Goal: Task Accomplishment & Management: Use online tool/utility

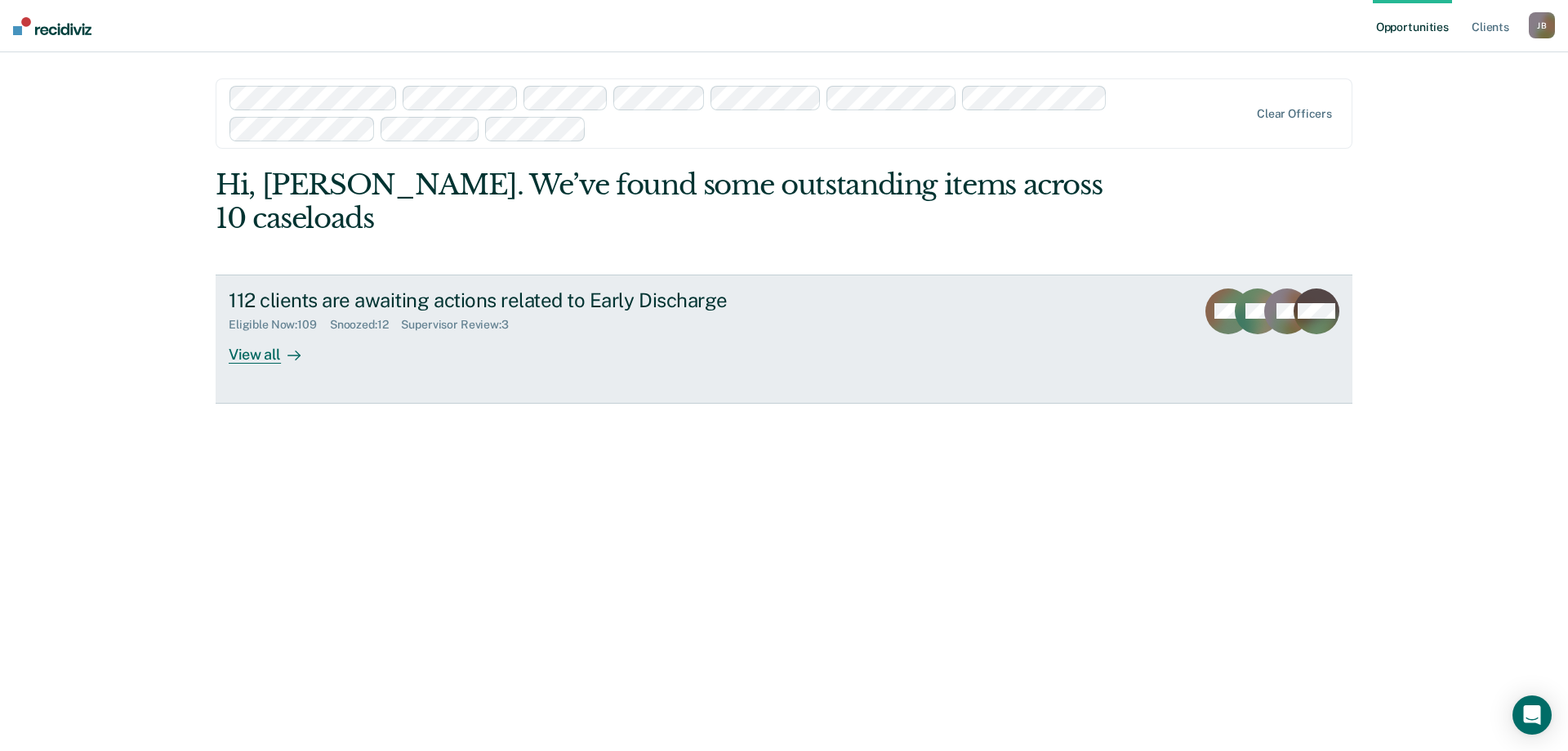
click at [266, 332] on div "View all" at bounding box center [274, 348] width 91 height 32
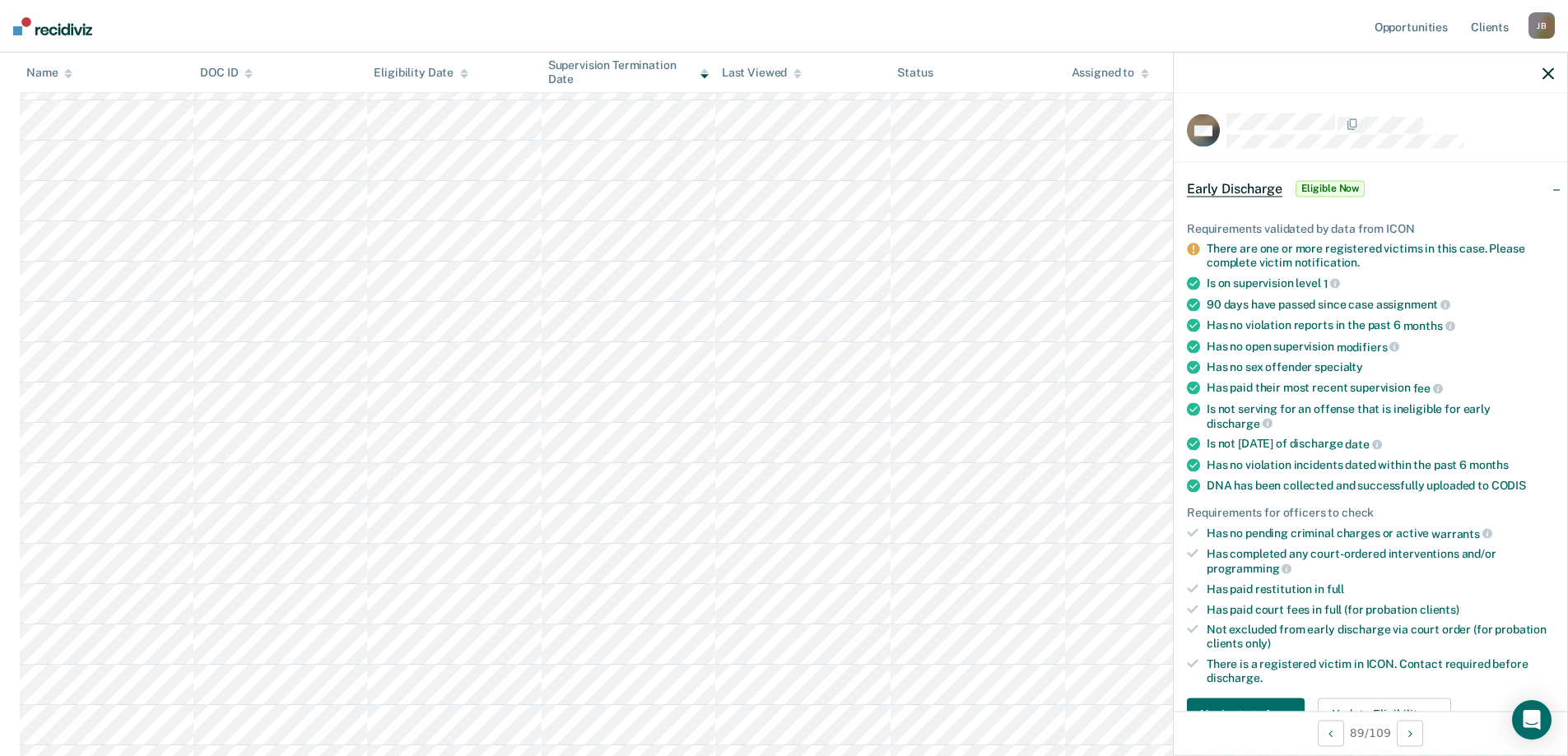
scroll to position [109, 0]
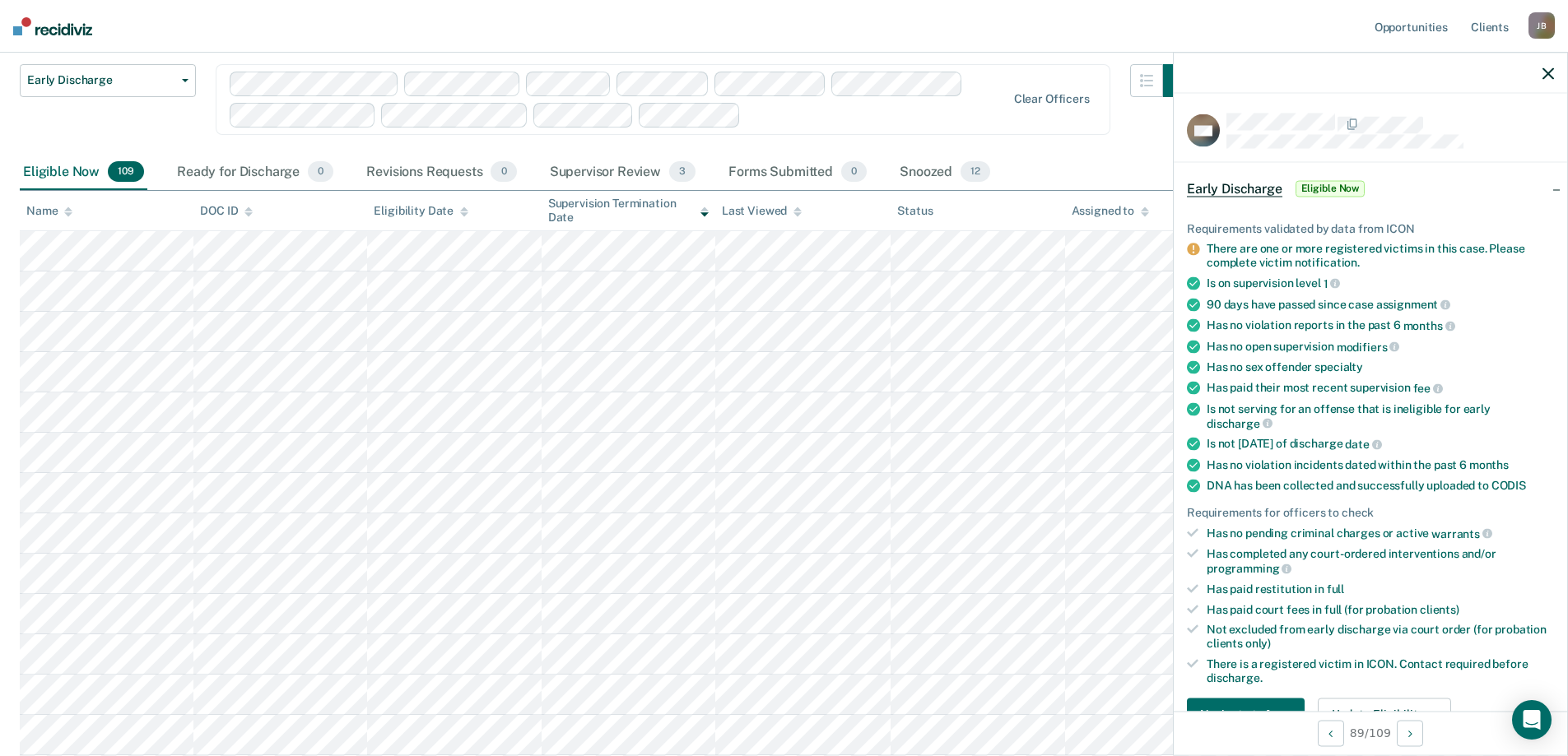
click at [1545, 71] on icon "button" at bounding box center [1547, 73] width 11 height 11
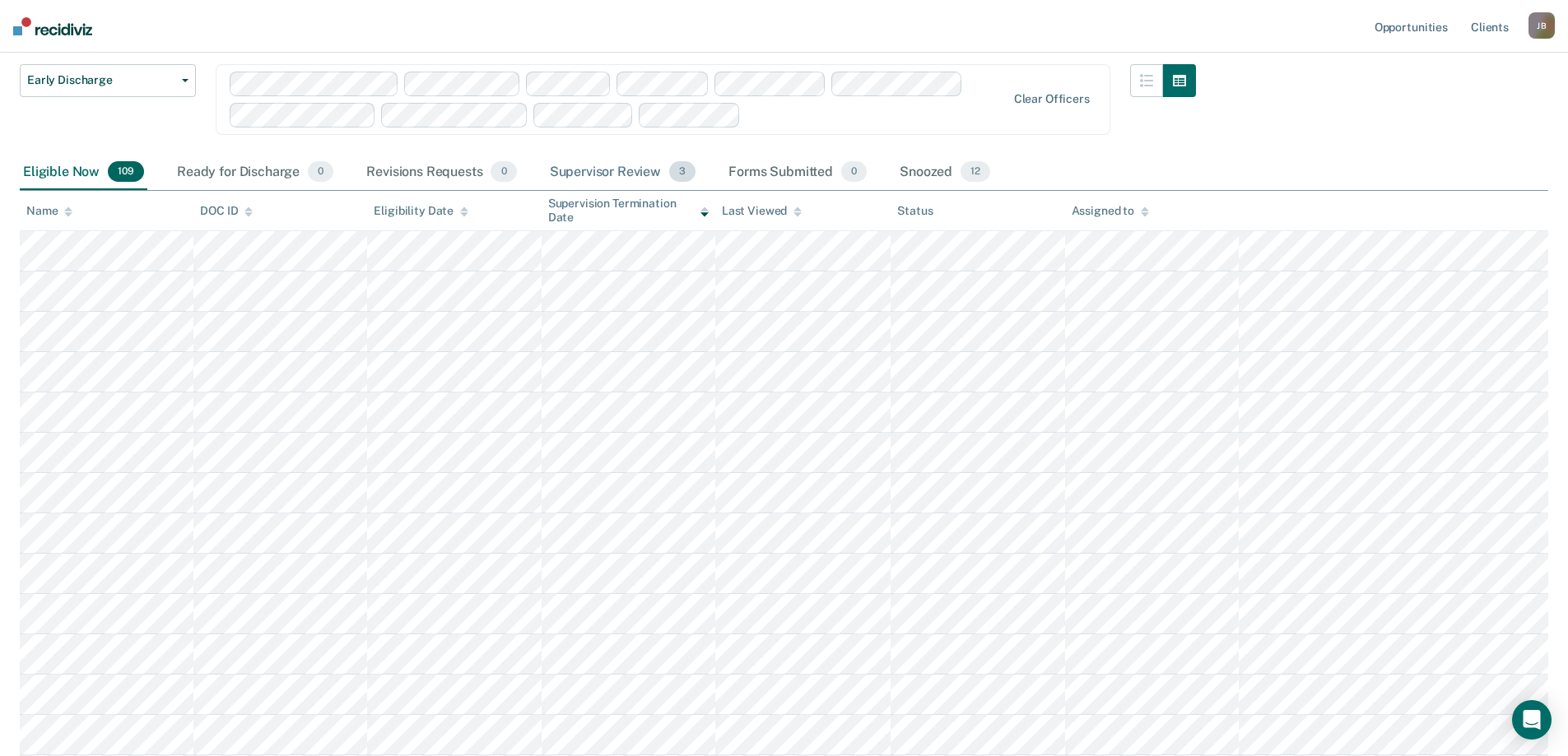
click at [616, 171] on div "Supervisor Review 3" at bounding box center [623, 172] width 153 height 36
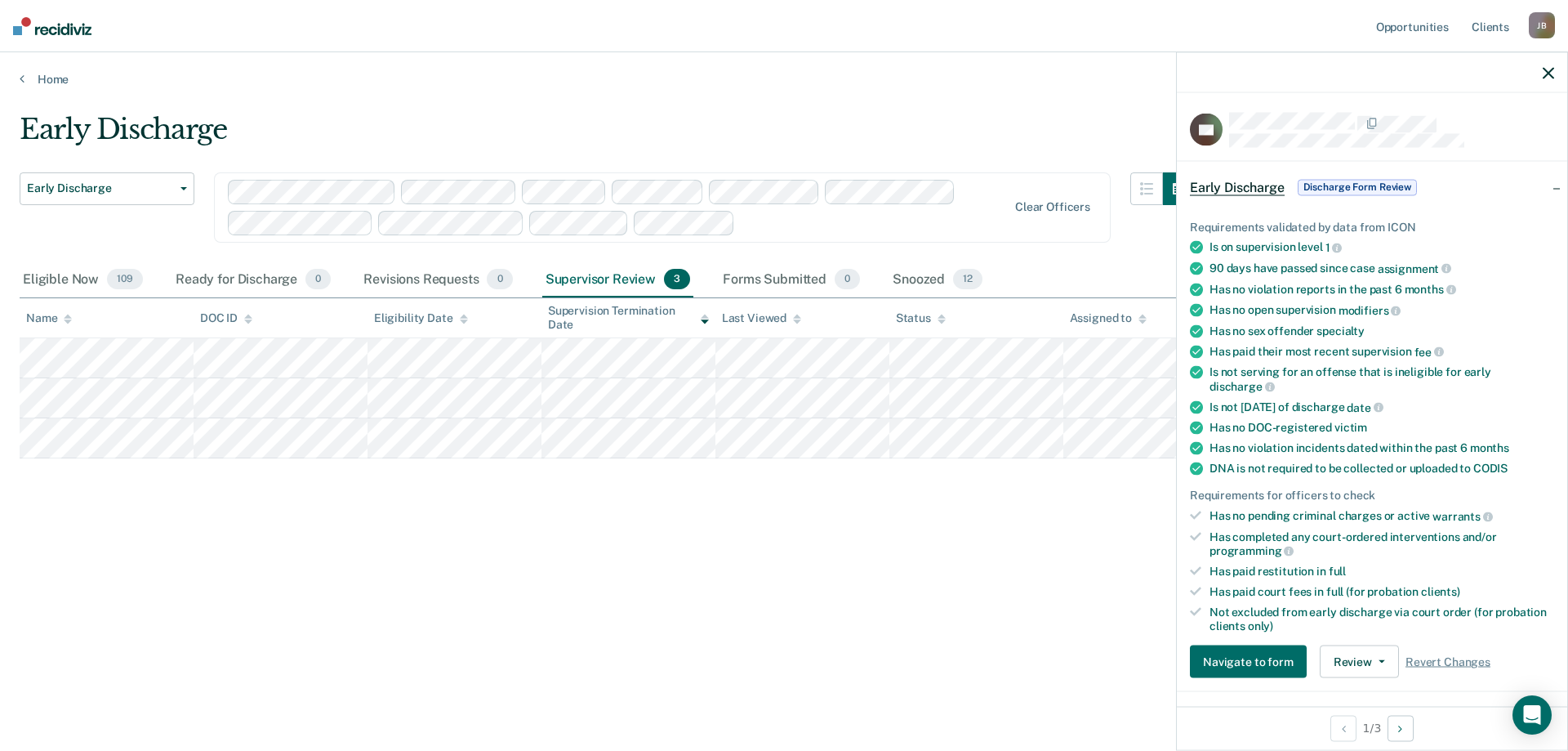
click at [1552, 71] on icon "button" at bounding box center [1548, 72] width 11 height 11
click at [1231, 655] on button "Navigate to form" at bounding box center [1248, 661] width 117 height 33
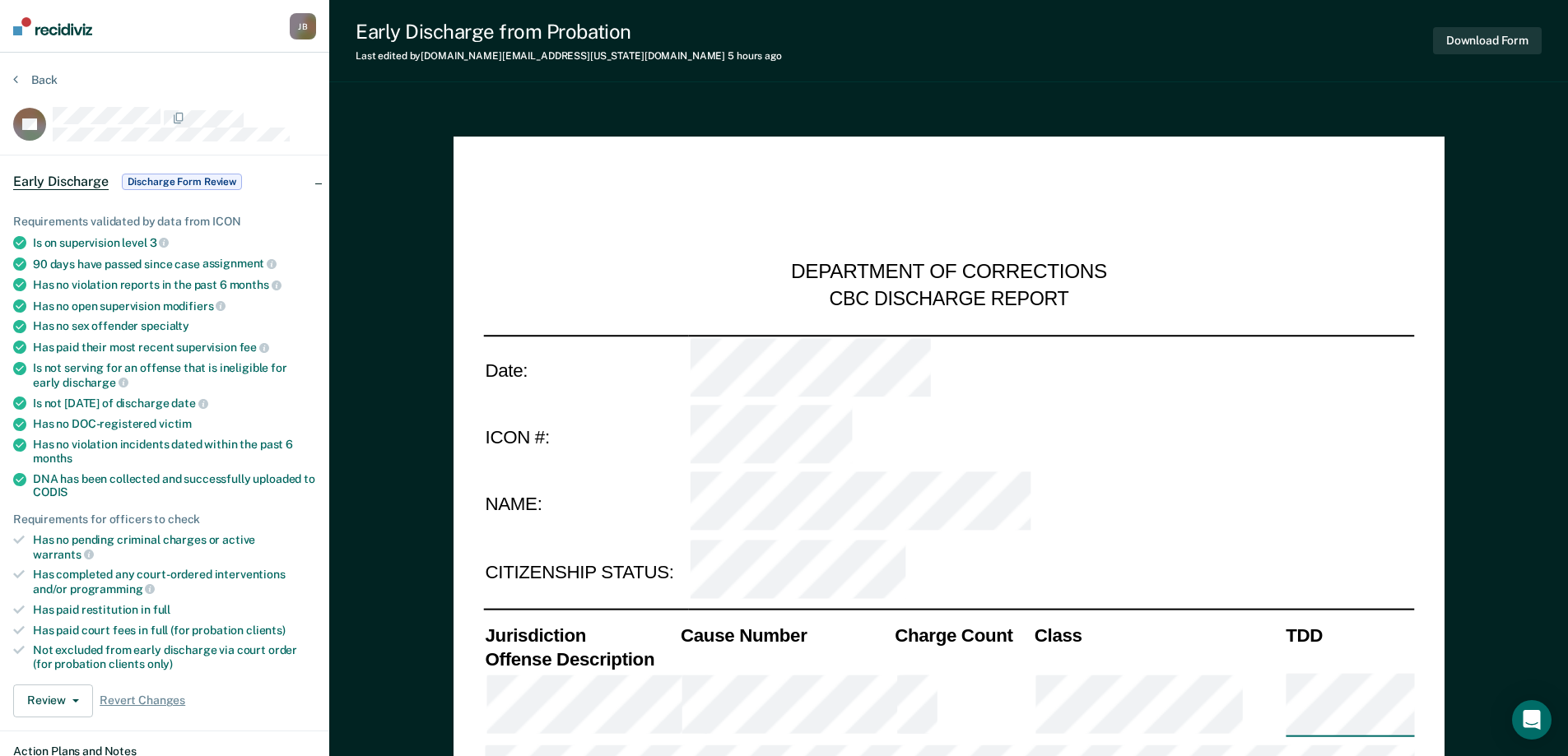
type textarea "x"
click at [57, 684] on button "Review" at bounding box center [52, 700] width 80 height 33
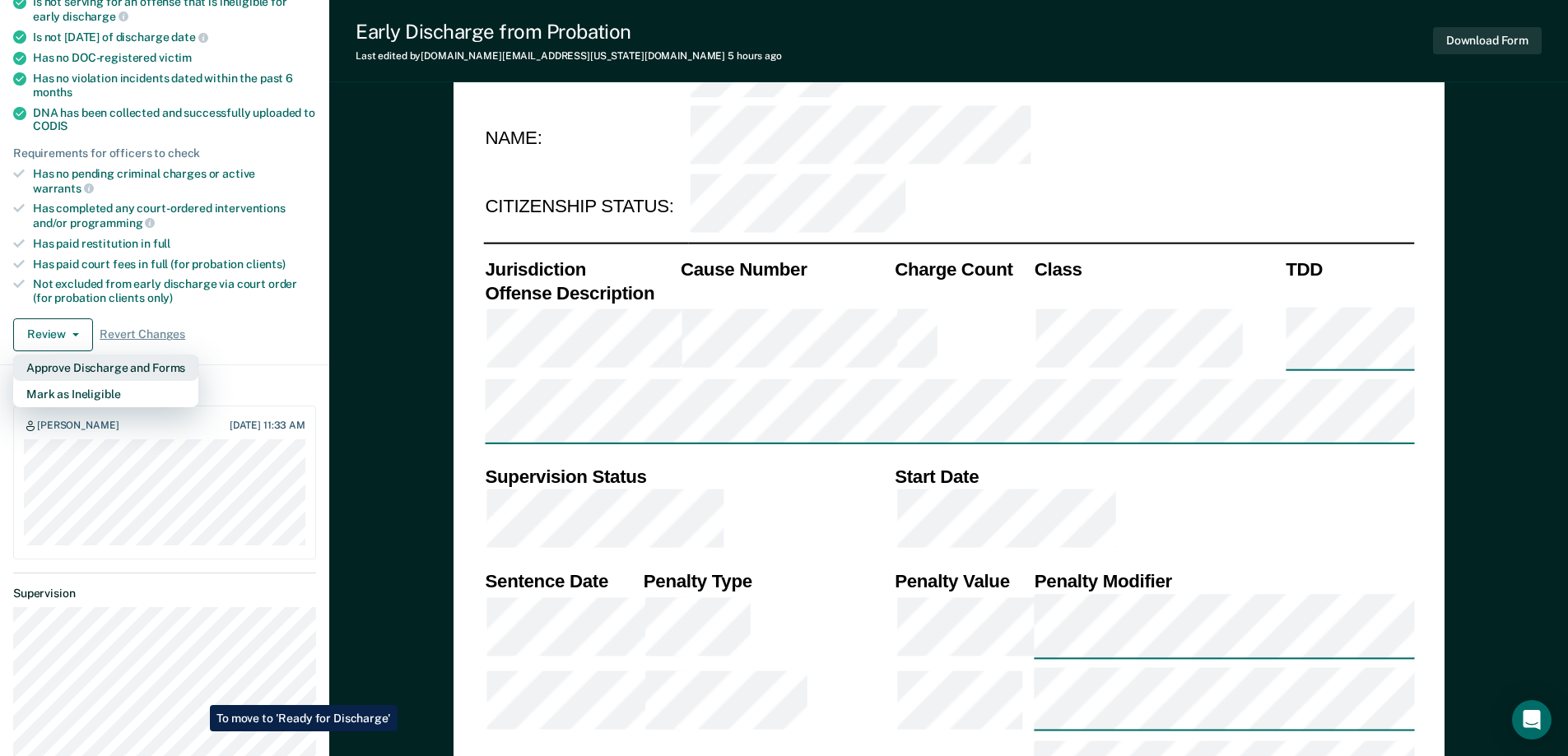
scroll to position [412, 0]
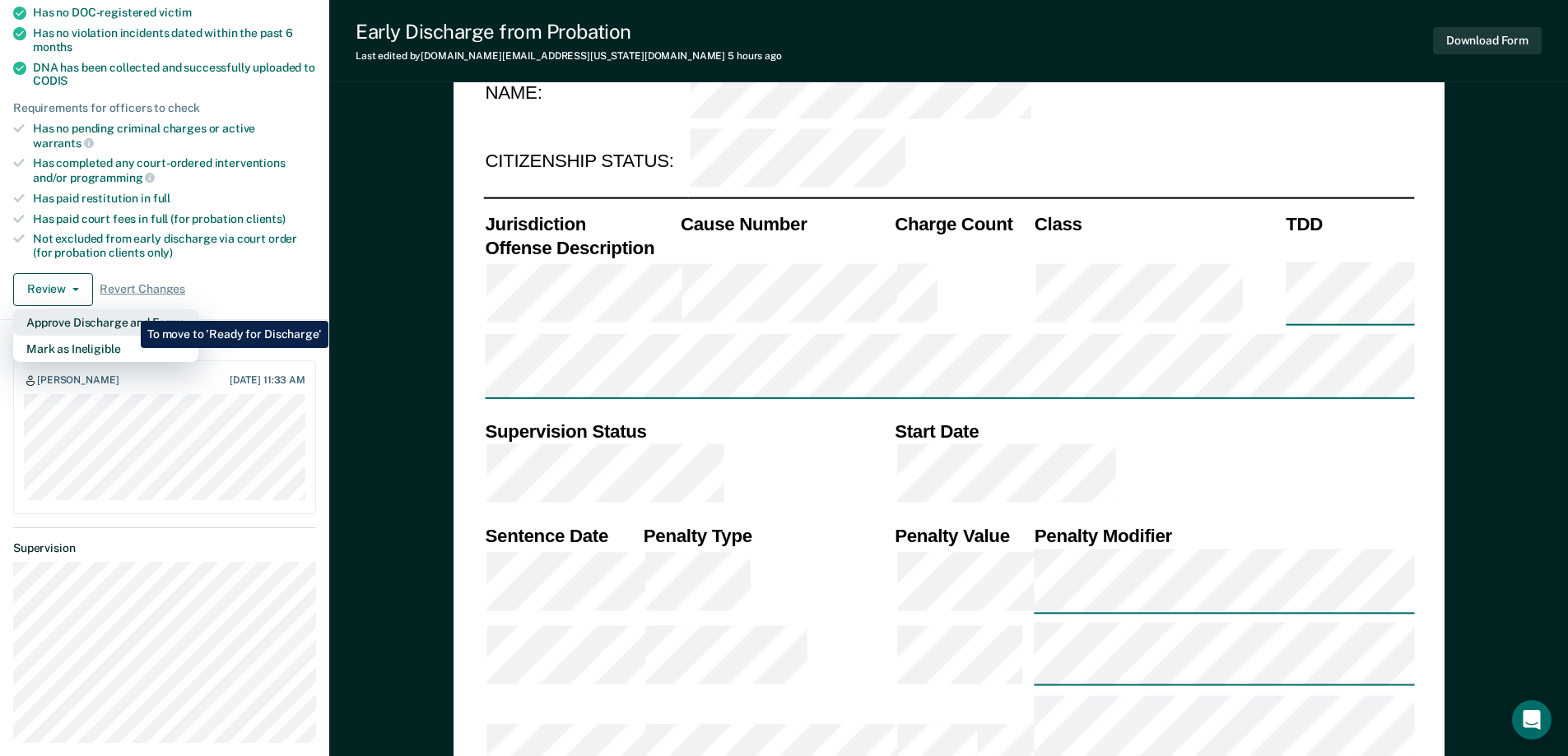
click at [128, 310] on button "Approve Discharge and Forms" at bounding box center [106, 323] width 185 height 26
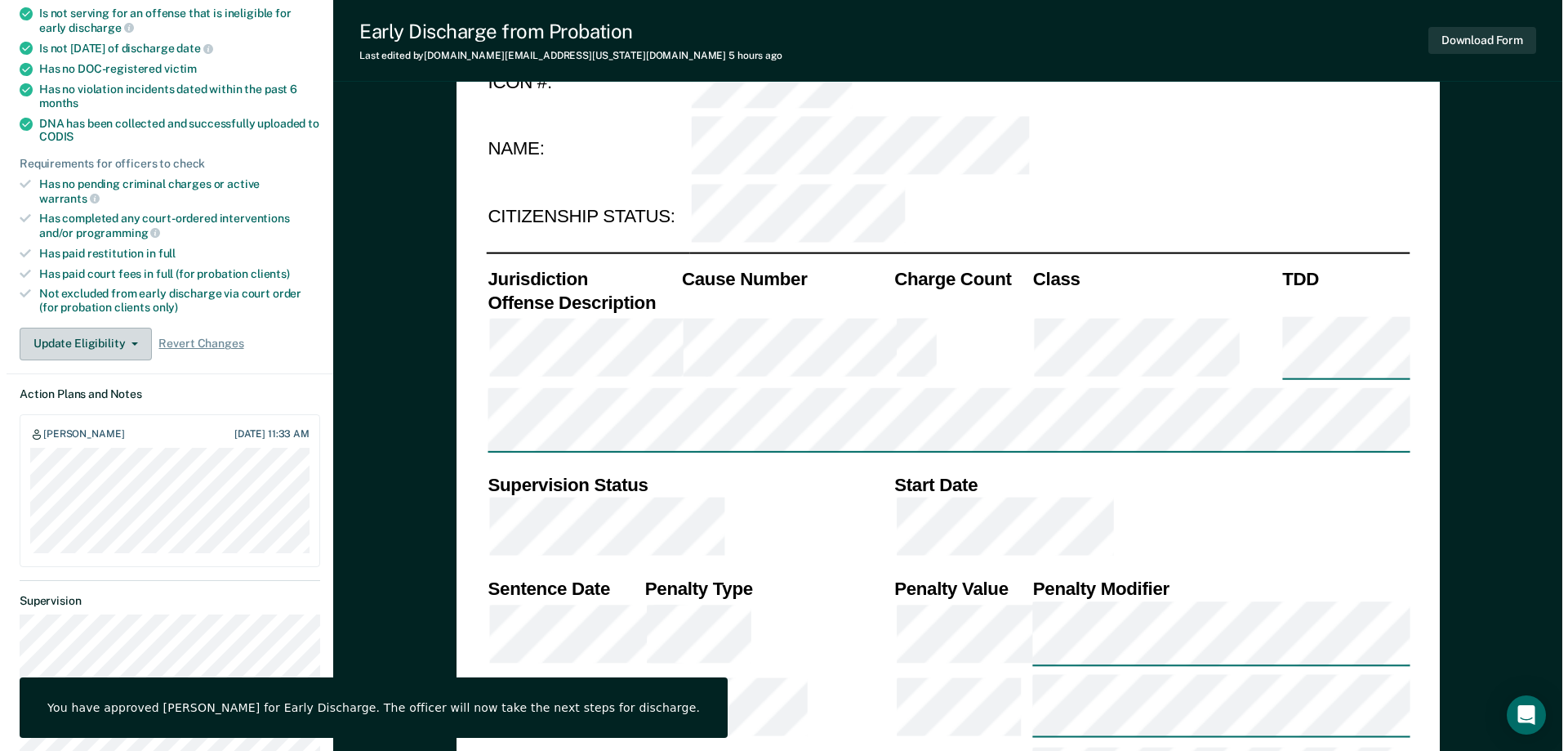
scroll to position [0, 0]
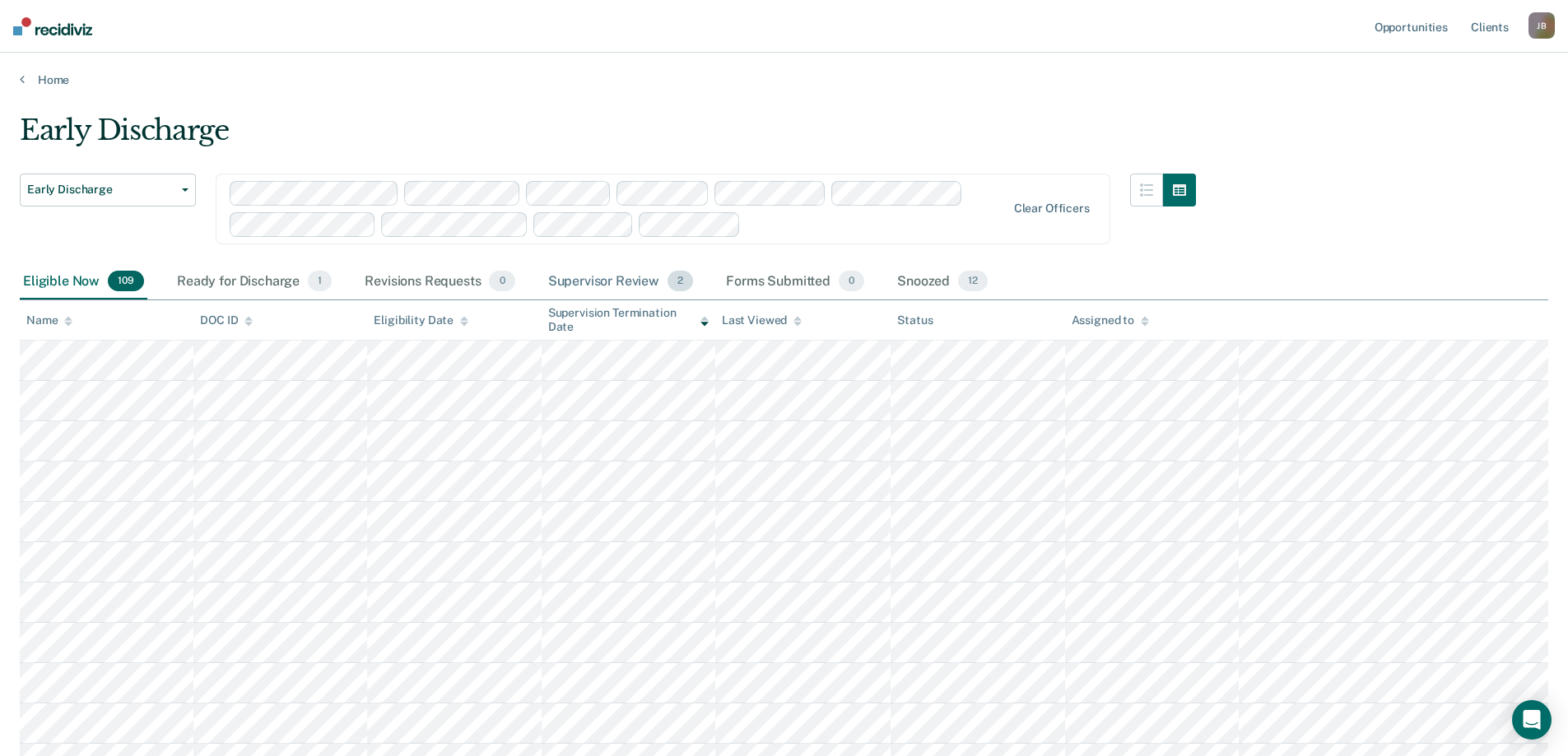
click at [618, 284] on div "Supervisor Review 2" at bounding box center [621, 282] width 153 height 36
